Goal: Transaction & Acquisition: Purchase product/service

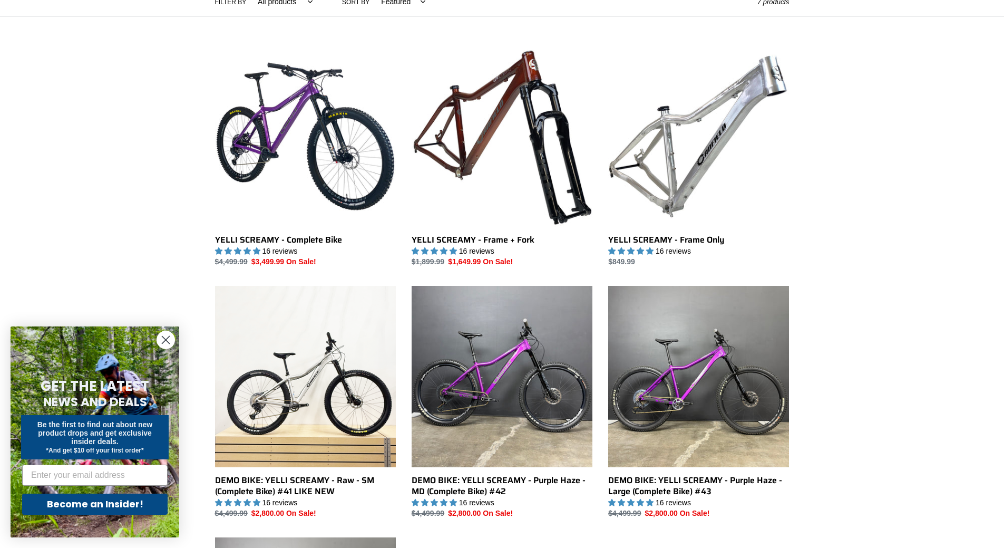
scroll to position [264, 0]
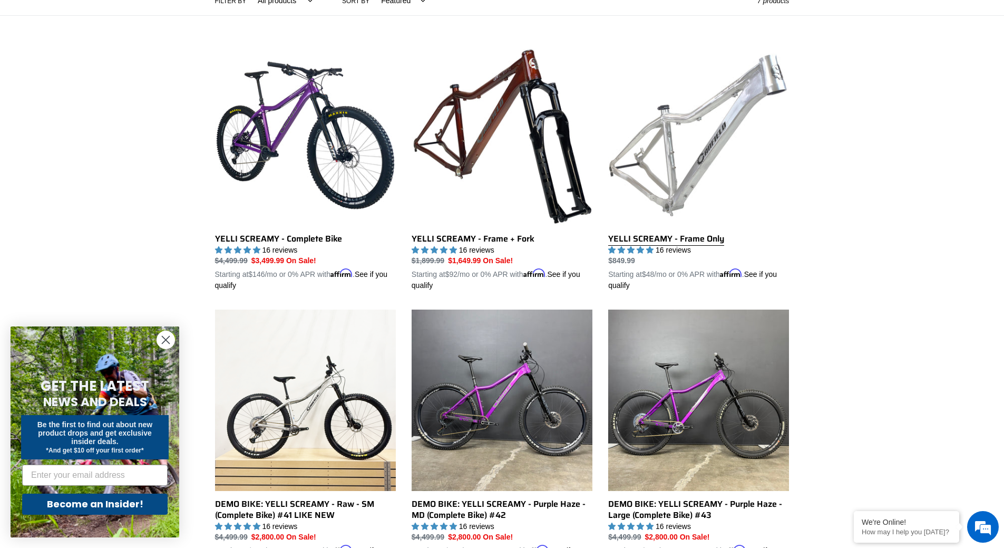
click at [701, 241] on link "YELLI SCREAMY - Frame Only" at bounding box center [698, 168] width 181 height 247
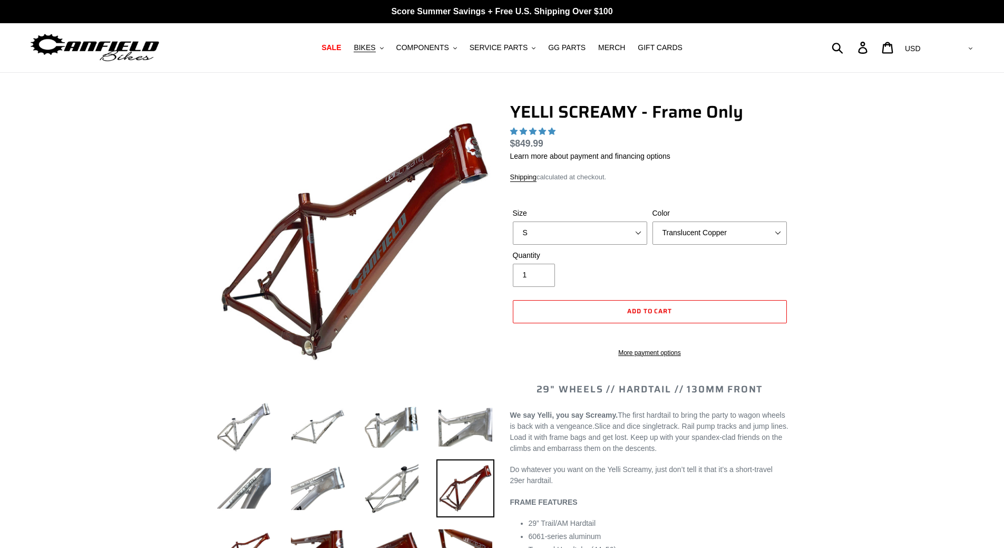
select select "highest-rating"
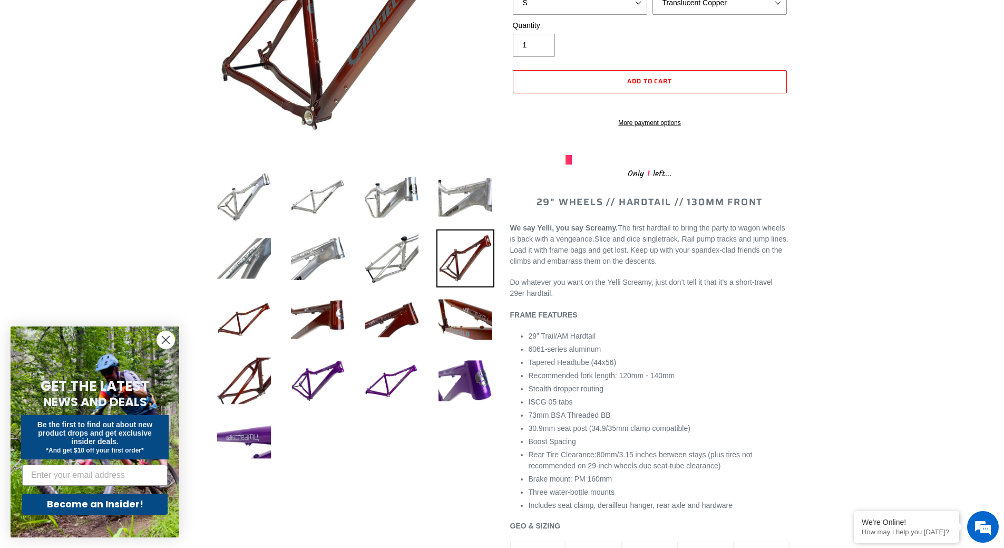
scroll to position [211, 0]
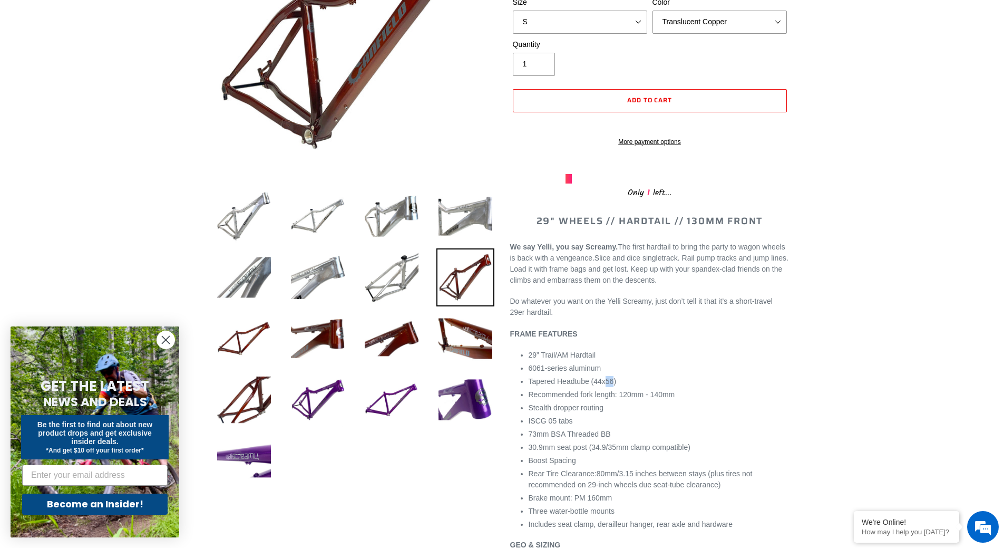
drag, startPoint x: 604, startPoint y: 394, endPoint x: 612, endPoint y: 392, distance: 8.7
click at [612, 385] on span "Tapered Headtube (44x56)" at bounding box center [573, 381] width 88 height 8
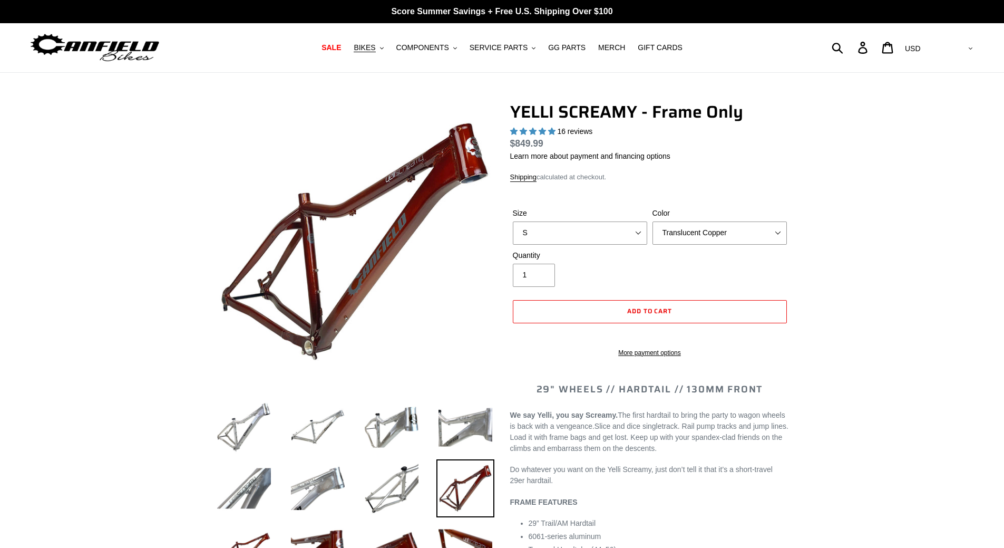
select select "highest-rating"
